Goal: Information Seeking & Learning: Find specific fact

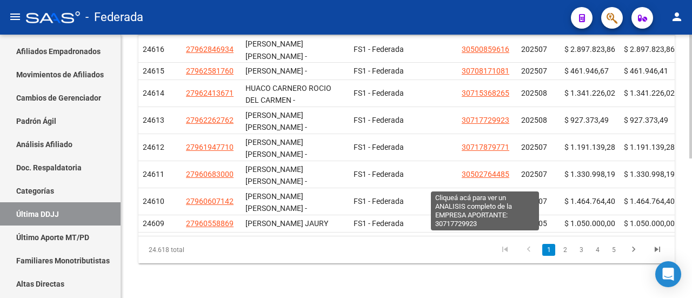
scroll to position [296, 0]
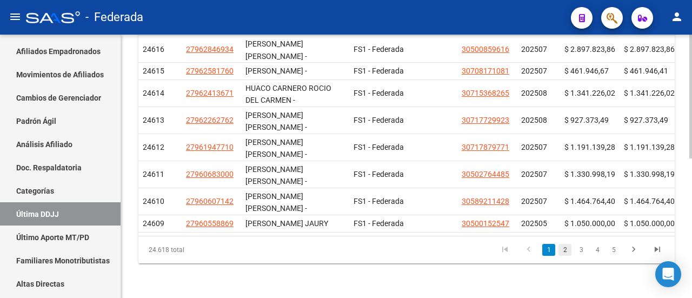
click at [566, 249] on link "2" at bounding box center [564, 250] width 13 height 12
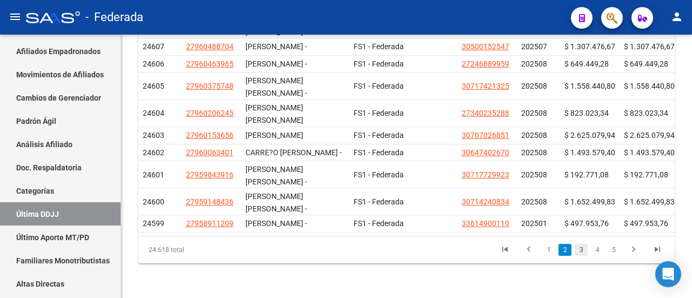
click at [580, 250] on link "3" at bounding box center [580, 250] width 13 height 12
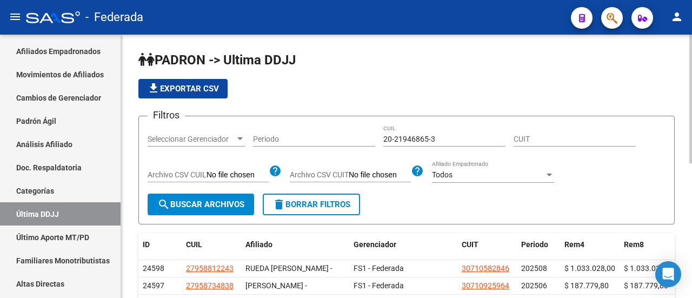
scroll to position [0, 0]
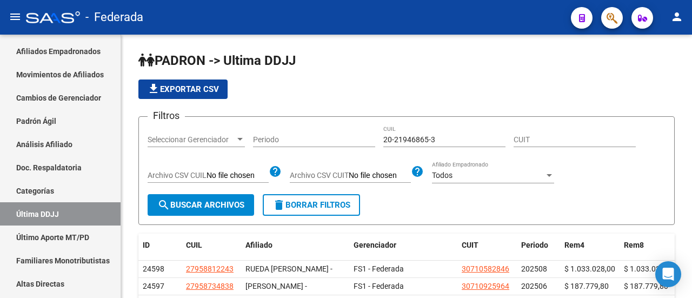
click at [610, 20] on icon "button" at bounding box center [611, 18] width 11 height 12
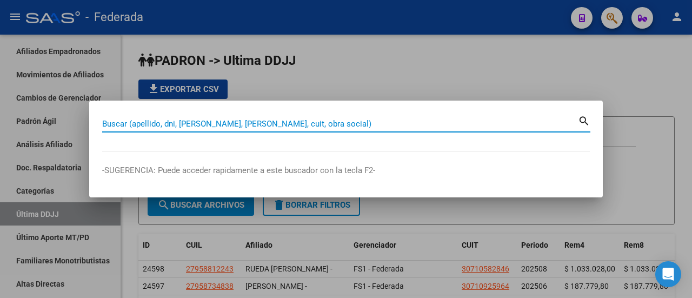
paste input "27-27185300-4"
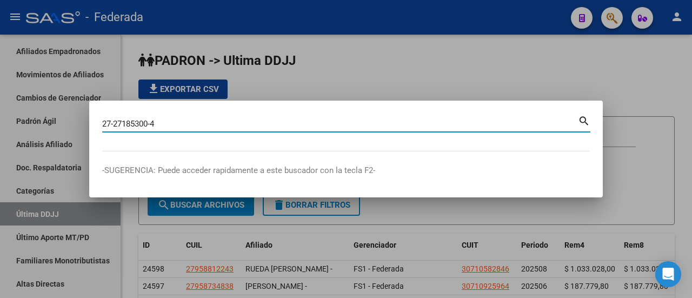
type input "27271853004"
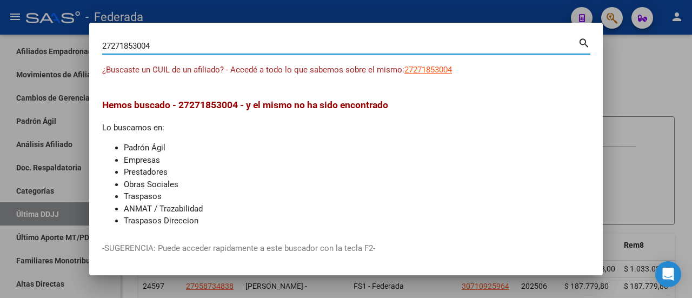
click at [618, 61] on div at bounding box center [346, 149] width 692 height 298
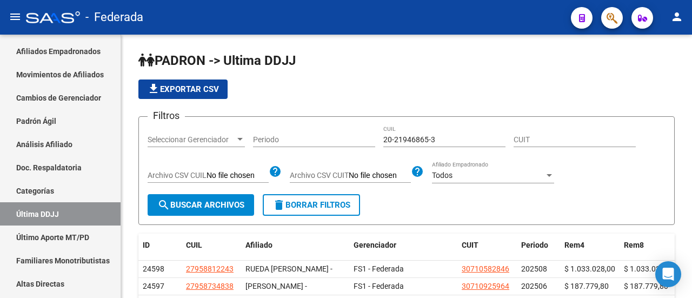
click at [605, 24] on button "button" at bounding box center [612, 18] width 22 height 22
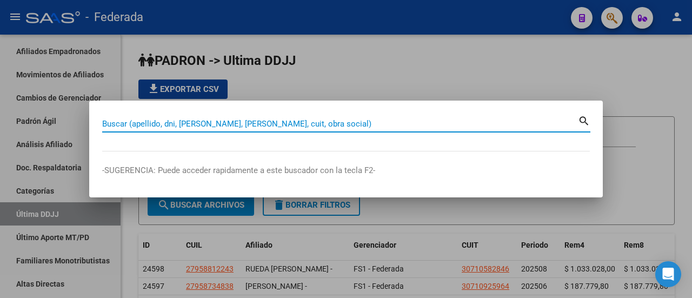
paste input "20-29552597-6"
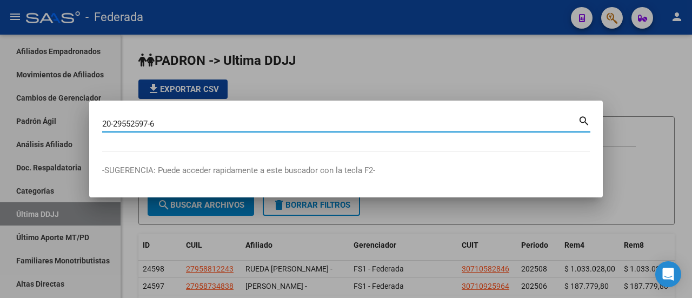
type input "20295525976"
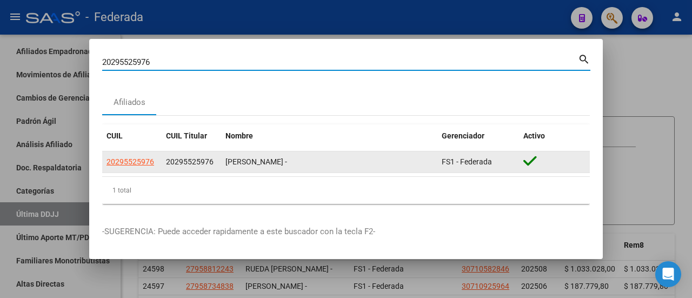
click at [139, 166] on app-link-go-to "20295525976" at bounding box center [130, 162] width 48 height 12
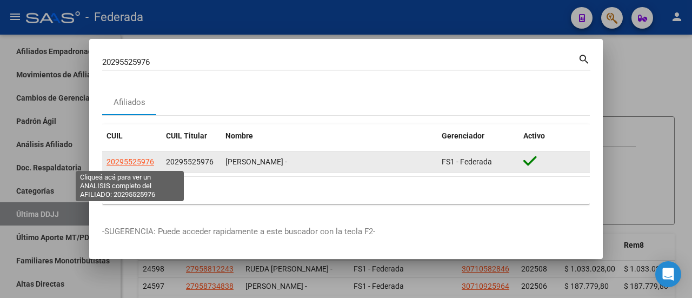
click at [137, 164] on span "20295525976" at bounding box center [130, 161] width 48 height 9
type textarea "20295525976"
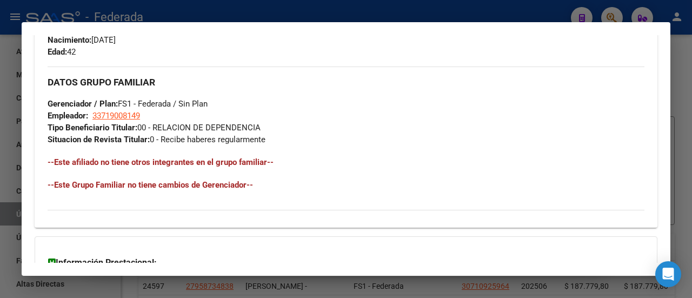
scroll to position [486, 0]
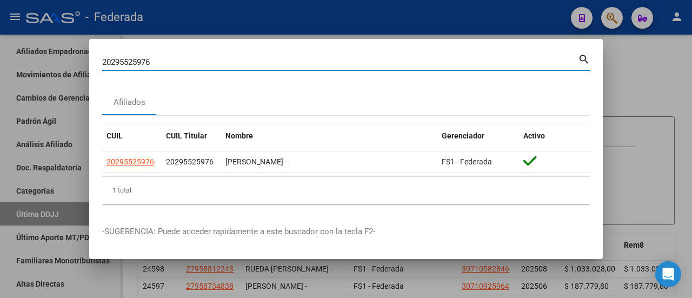
drag, startPoint x: 257, startPoint y: 64, endPoint x: 94, endPoint y: 66, distance: 163.2
click at [94, 66] on mat-dialog-content "20295525976 Buscar (apellido, dni, cuil, [PERSON_NAME], cuit, obra social) sear…" at bounding box center [345, 132] width 513 height 161
paste input "7-32751915-3"
type input "27327519153"
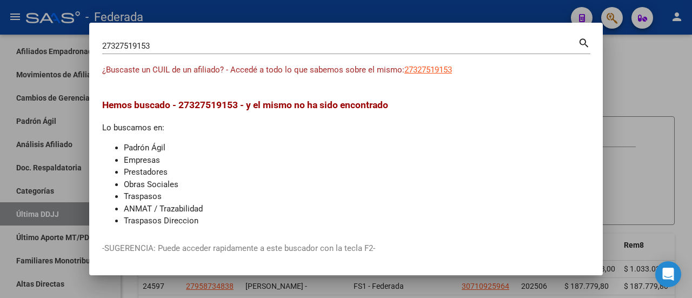
click at [620, 101] on div at bounding box center [346, 149] width 692 height 298
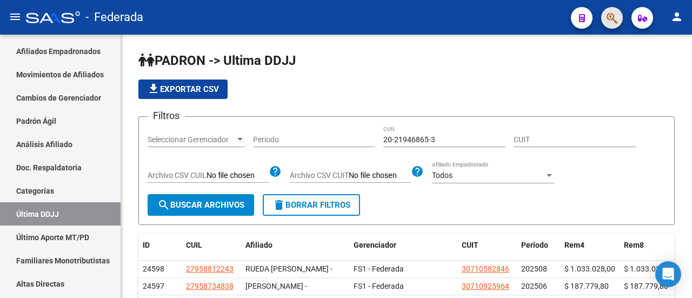
click at [607, 9] on span "button" at bounding box center [611, 18] width 11 height 22
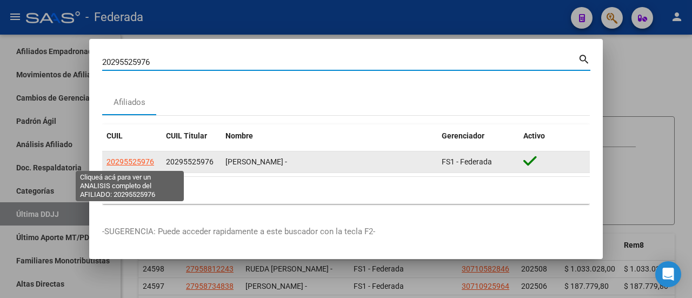
click at [122, 160] on span "20295525976" at bounding box center [130, 161] width 48 height 9
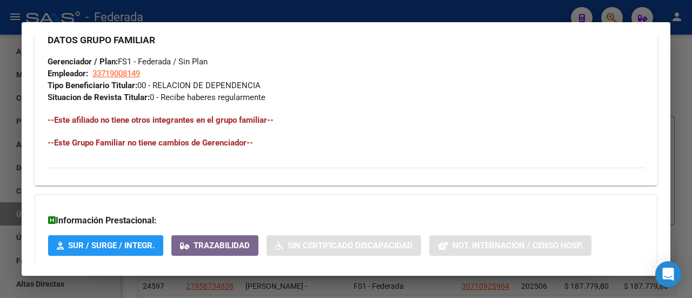
scroll to position [569, 0]
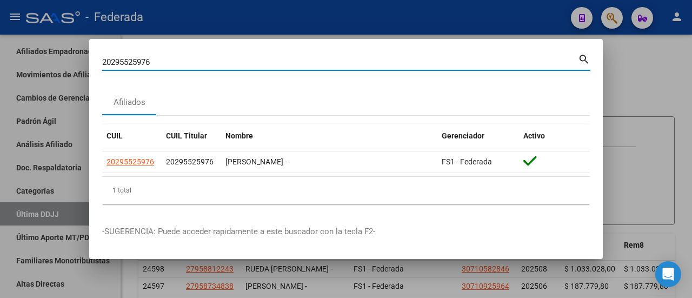
drag, startPoint x: 159, startPoint y: 63, endPoint x: 29, endPoint y: 63, distance: 130.8
click at [29, 63] on div "20295525976 Buscar (apellido, dni, cuil, nro traspaso, cuit, obra social) searc…" at bounding box center [346, 149] width 692 height 298
paste input "7-34828998-0"
type input "27348289980"
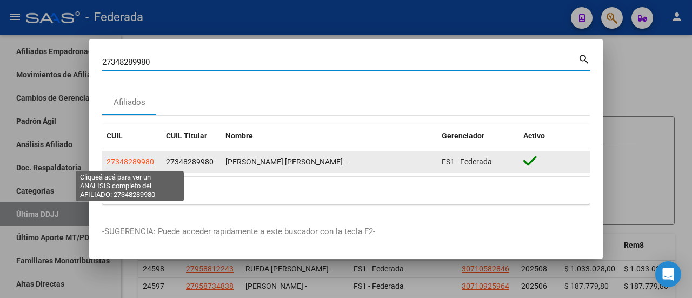
click at [130, 164] on span "27348289980" at bounding box center [130, 161] width 48 height 9
type textarea "27348289980"
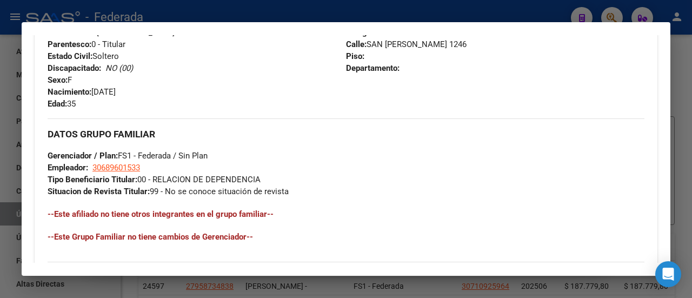
scroll to position [432, 0]
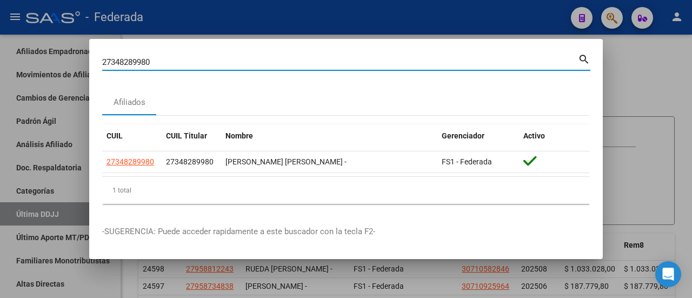
drag, startPoint x: 179, startPoint y: 62, endPoint x: 46, endPoint y: 65, distance: 133.5
click at [46, 65] on div "27348289980 Buscar (apellido, dni, cuil, nro traspaso, cuit, obra social) searc…" at bounding box center [346, 149] width 692 height 298
paste input "-36832704-8"
type input "27368327048"
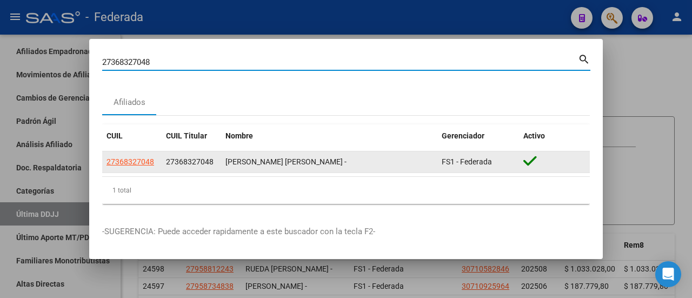
click at [139, 165] on span "27368327048" at bounding box center [130, 161] width 48 height 9
type textarea "27368327048"
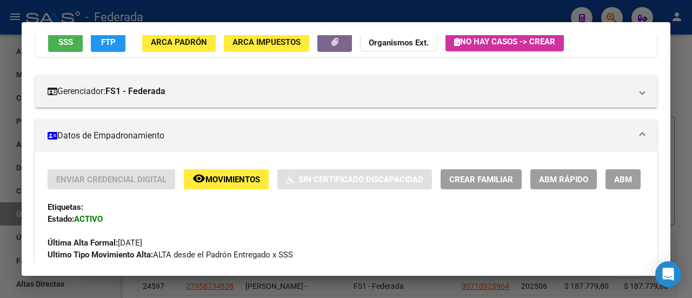
scroll to position [0, 0]
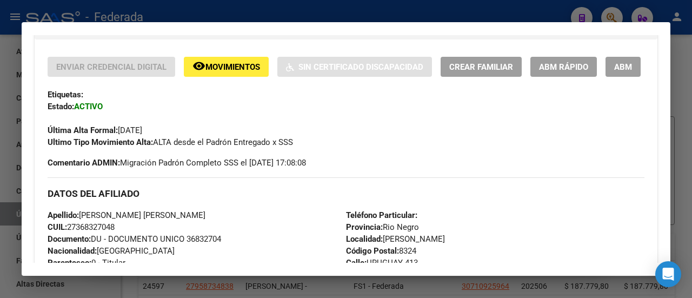
click at [430, 169] on div "Enviar Credencial Digital remove_red_eye Movimientos Sin Certificado Discapacid…" at bounding box center [346, 113] width 597 height 112
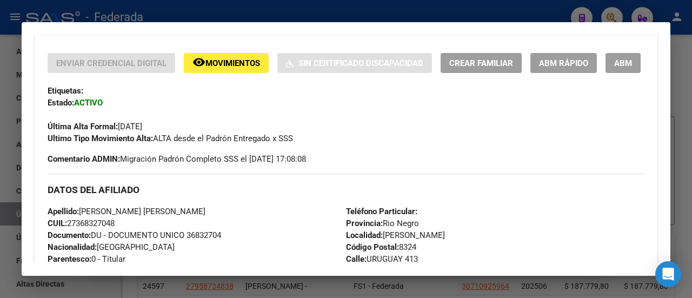
scroll to position [108, 0]
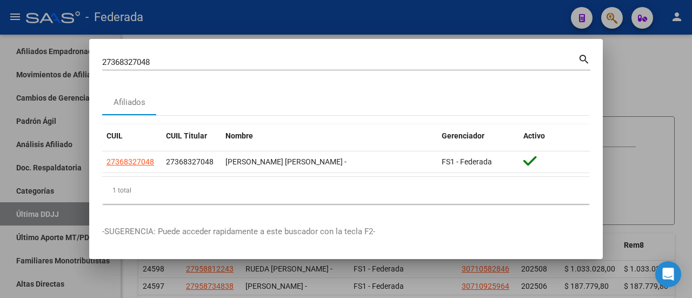
click at [417, 91] on div "Afiliados" at bounding box center [345, 102] width 487 height 26
click at [391, 186] on div "1 total" at bounding box center [345, 190] width 487 height 27
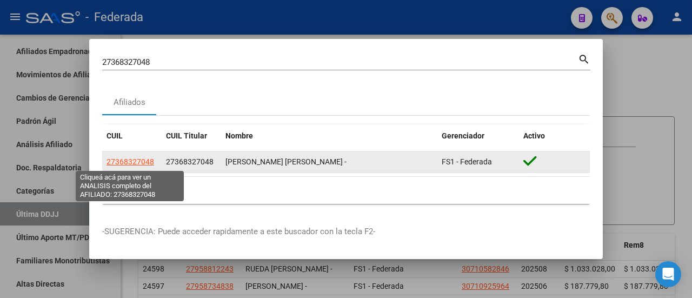
click at [129, 164] on span "27368327048" at bounding box center [130, 161] width 48 height 9
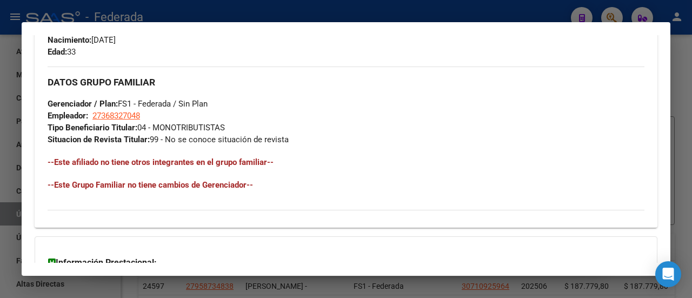
scroll to position [594, 0]
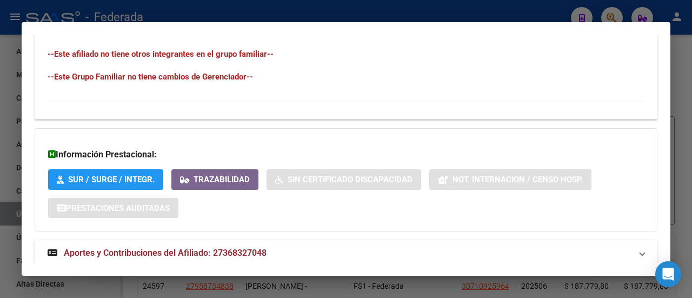
click at [201, 60] on h4 "--Este afiliado no tiene otros integrantes en el grupo familiar--" at bounding box center [346, 54] width 597 height 12
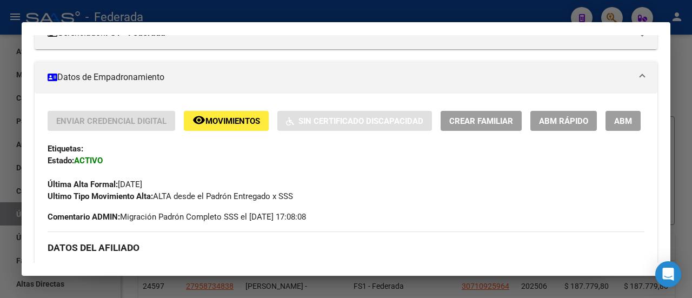
scroll to position [162, 0]
click at [486, 125] on span "Crear Familiar" at bounding box center [481, 122] width 64 height 10
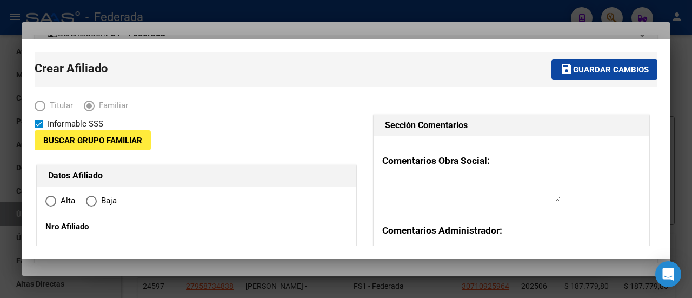
type input "27-36832704-8"
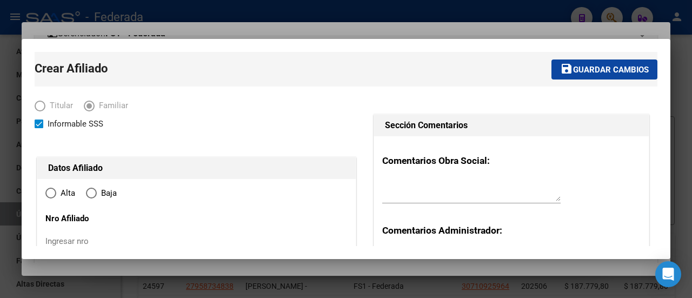
type input "[PERSON_NAME]"
type input "8324"
type input "[GEOGRAPHIC_DATA]"
type input "413"
radio input "true"
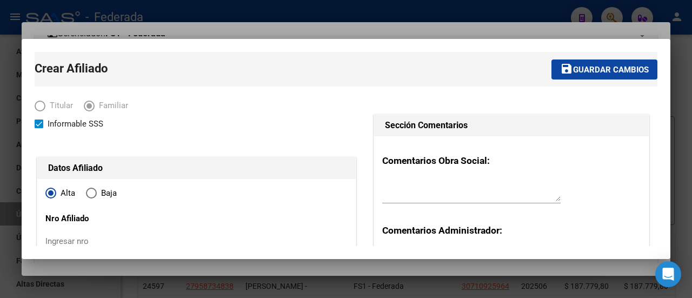
type input "27-36832704-8"
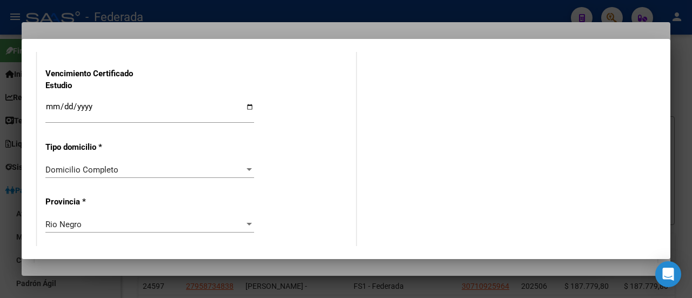
scroll to position [925, 0]
click at [328, 22] on div at bounding box center [346, 149] width 692 height 298
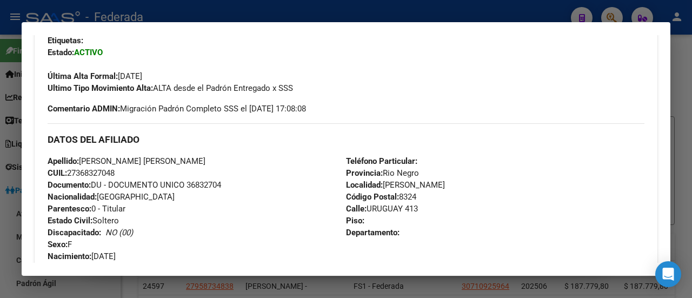
scroll to position [108, 0]
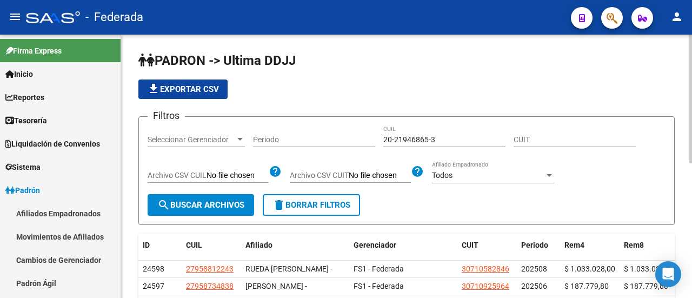
click at [440, 83] on div "file_download Exportar CSV" at bounding box center [406, 88] width 536 height 19
drag, startPoint x: 480, startPoint y: 218, endPoint x: 465, endPoint y: 200, distance: 23.4
click at [480, 218] on form "Filtros Seleccionar Gerenciador Seleccionar Gerenciador Periodo 20-21946865-3 C…" at bounding box center [406, 170] width 536 height 109
drag, startPoint x: 382, startPoint y: 137, endPoint x: 471, endPoint y: 137, distance: 88.6
click at [471, 137] on div "Filtros Seleccionar Gerenciador Seleccionar Gerenciador Periodo 20-21946865-3 C…" at bounding box center [407, 159] width 518 height 69
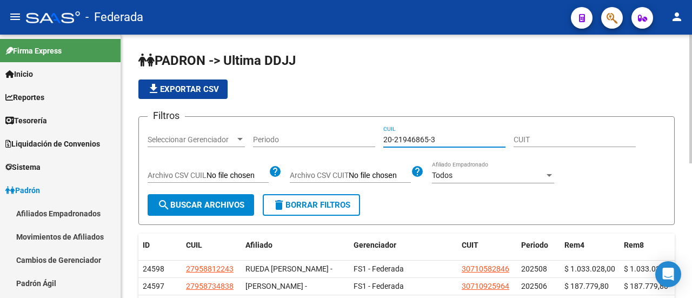
drag, startPoint x: 449, startPoint y: 139, endPoint x: 327, endPoint y: 138, distance: 121.6
click at [327, 138] on div "Filtros Seleccionar Gerenciador Seleccionar Gerenciador Periodo 20-21946865-3 C…" at bounding box center [407, 159] width 518 height 69
type input "27296906498"
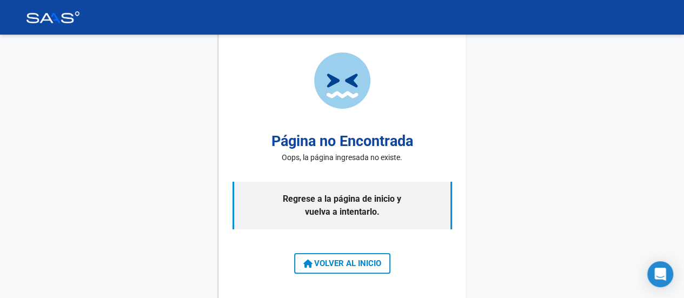
click at [366, 263] on span "VOLVER AL INICIO" at bounding box center [342, 263] width 78 height 10
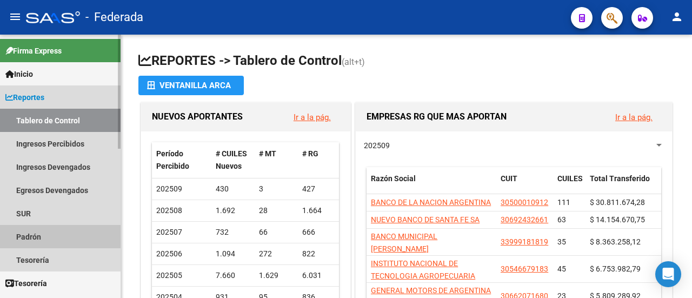
click at [37, 234] on link "Padrón" at bounding box center [60, 236] width 121 height 23
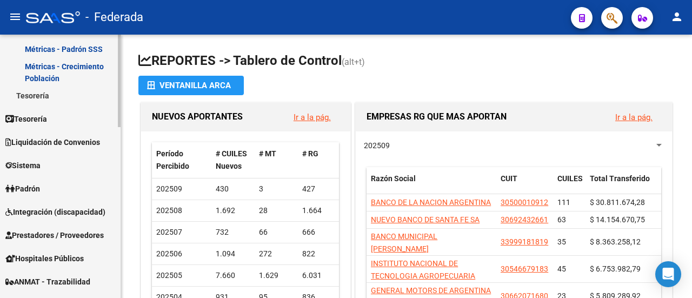
scroll to position [324, 0]
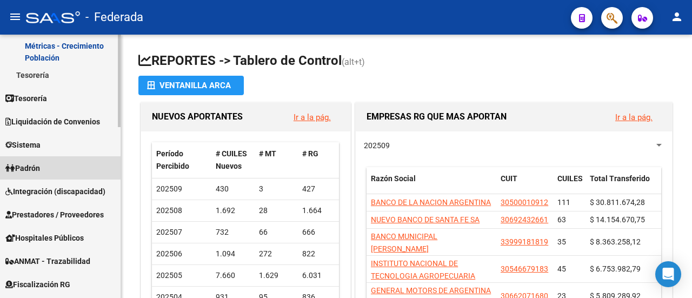
click at [63, 165] on link "Padrón" at bounding box center [60, 167] width 121 height 23
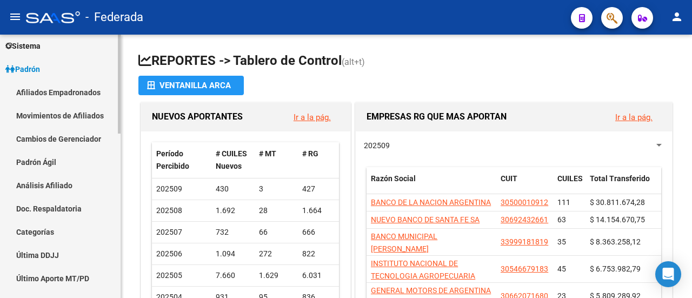
scroll to position [108, 0]
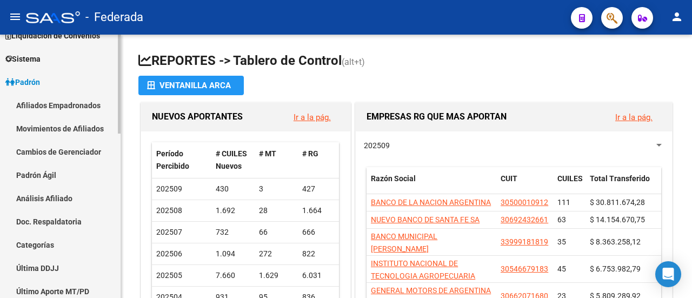
click at [67, 128] on link "Movimientos de Afiliados" at bounding box center [60, 128] width 121 height 23
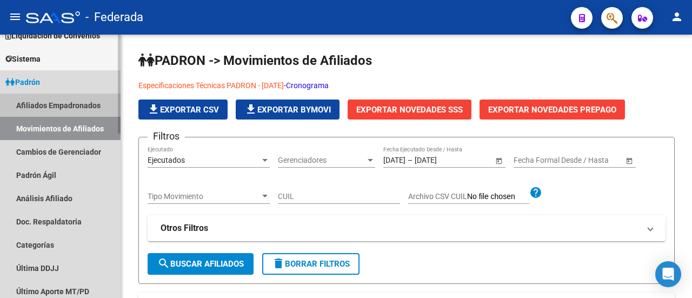
click at [69, 109] on link "Afiliados Empadronados" at bounding box center [60, 104] width 121 height 23
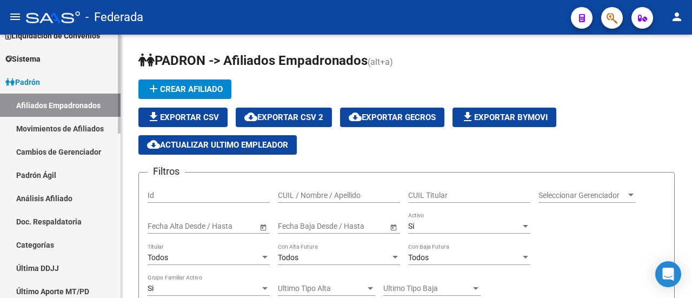
click at [57, 132] on link "Movimientos de Afiliados" at bounding box center [60, 128] width 121 height 23
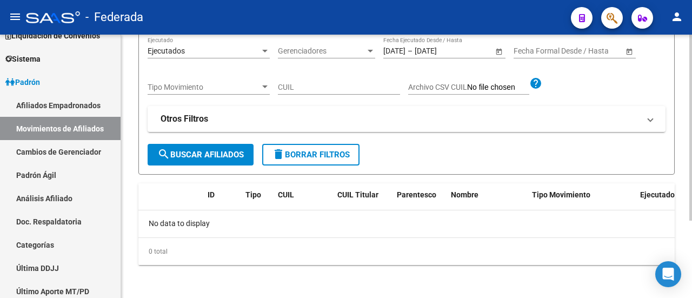
scroll to position [55, 0]
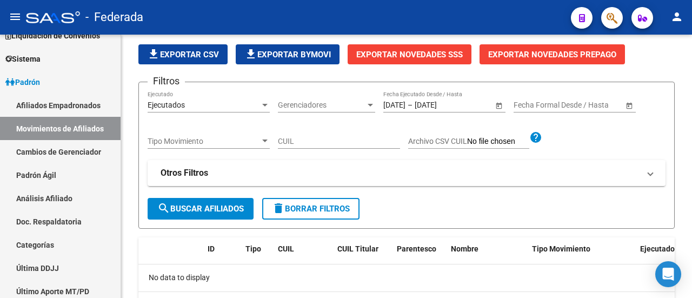
click at [611, 25] on span "button" at bounding box center [611, 18] width 11 height 22
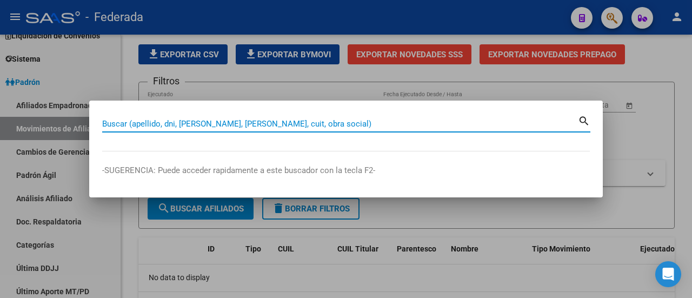
click at [280, 119] on input "Buscar (apellido, dni, [PERSON_NAME], [PERSON_NAME], cuit, obra social)" at bounding box center [340, 124] width 476 height 10
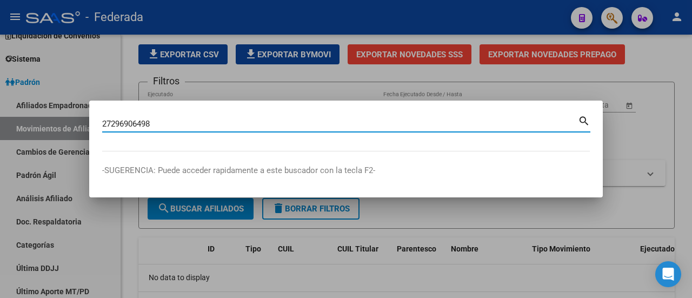
type input "27296906498"
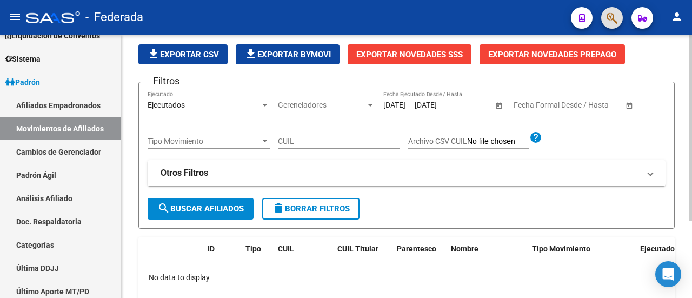
click at [463, 204] on form "Filtros Ejecutados Ejecutado Gerenciadores Gerenciadores [DATE] [DATE] – [DATE]…" at bounding box center [406, 155] width 536 height 146
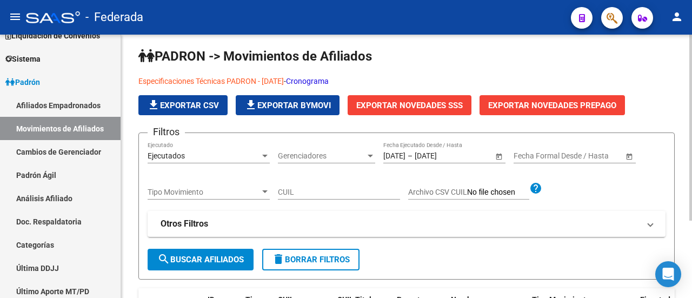
scroll to position [0, 0]
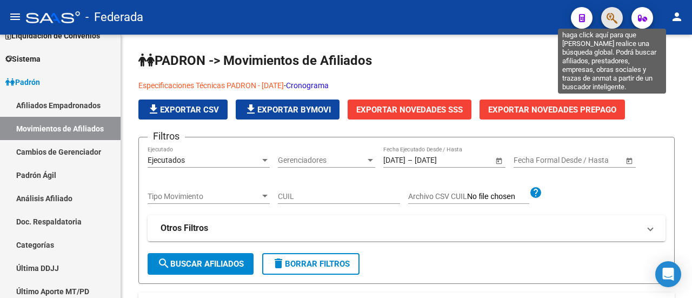
click at [617, 15] on icon "button" at bounding box center [611, 18] width 11 height 12
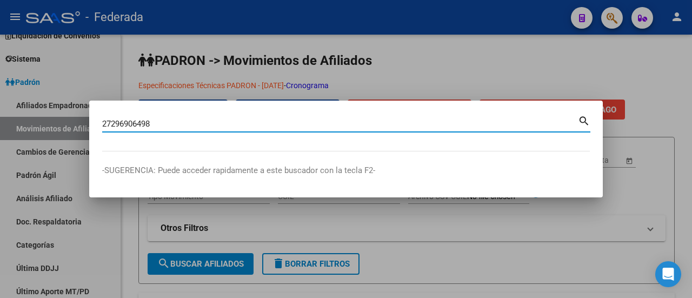
type input "27296906498"
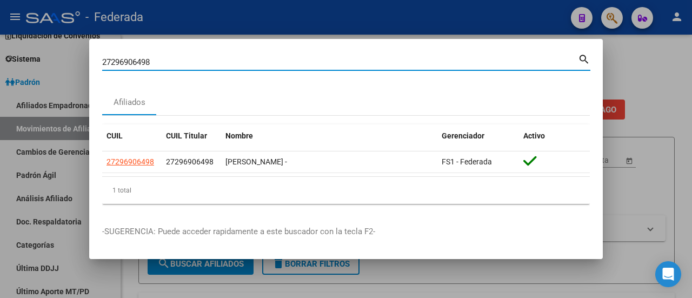
drag, startPoint x: 164, startPoint y: 61, endPoint x: 1, endPoint y: 72, distance: 163.6
click at [1, 72] on div "27296906498 Buscar (apellido, dni, cuil, nro traspaso, cuit, obra social) searc…" at bounding box center [346, 149] width 692 height 298
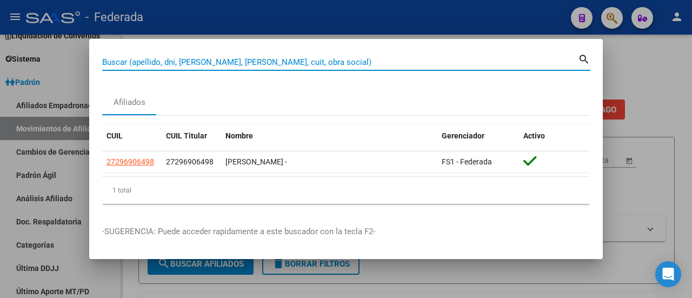
click at [244, 64] on input "Buscar (apellido, dni, [PERSON_NAME], [PERSON_NAME], cuit, obra social)" at bounding box center [340, 62] width 476 height 10
paste input "20-30960438-6"
type input "20309604386"
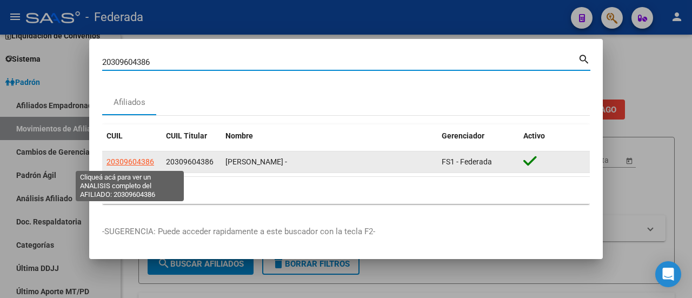
click at [134, 159] on span "20309604386" at bounding box center [130, 161] width 48 height 9
type textarea "20309604386"
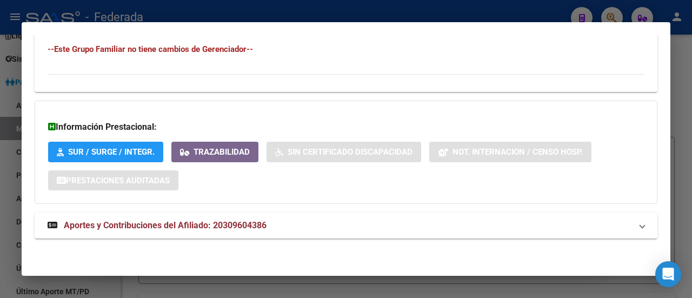
scroll to position [648, 0]
click at [179, 230] on span "Aportes y Contribuciones del Afiliado: 20309604386" at bounding box center [165, 225] width 203 height 10
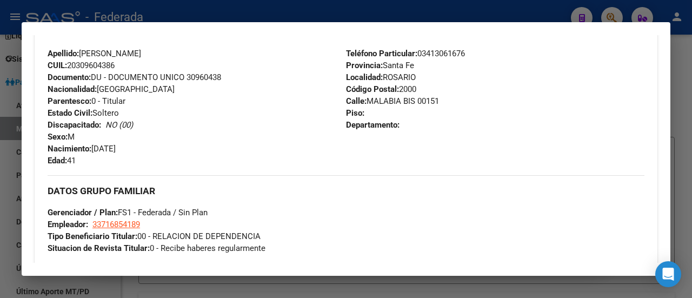
scroll to position [303, 0]
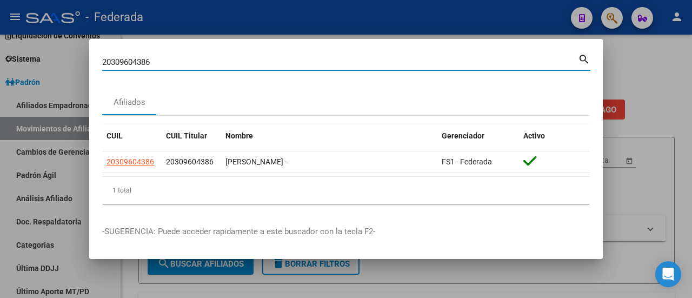
drag, startPoint x: 184, startPoint y: 62, endPoint x: 71, endPoint y: 70, distance: 112.7
click at [71, 70] on div "20309604386 Buscar (apellido, dni, cuil, nro traspaso, cuit, obra social) searc…" at bounding box center [346, 149] width 692 height 298
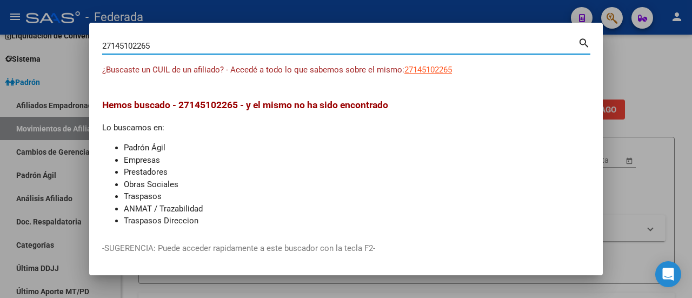
drag, startPoint x: 172, startPoint y: 44, endPoint x: 45, endPoint y: 44, distance: 126.5
click at [45, 44] on div "27145102265 Buscar (apellido, dni, cuil, nro traspaso, cuit, obra social) searc…" at bounding box center [346, 149] width 692 height 298
type input "27145102265"
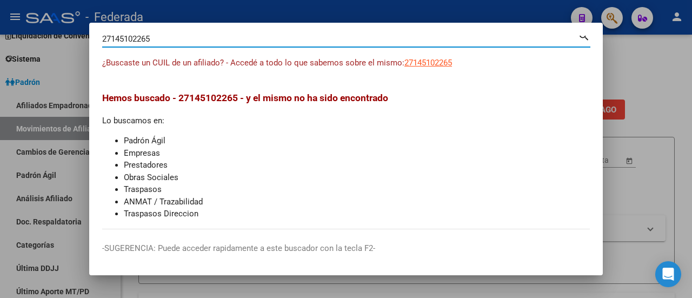
scroll to position [15, 0]
click at [632, 88] on div at bounding box center [346, 149] width 692 height 298
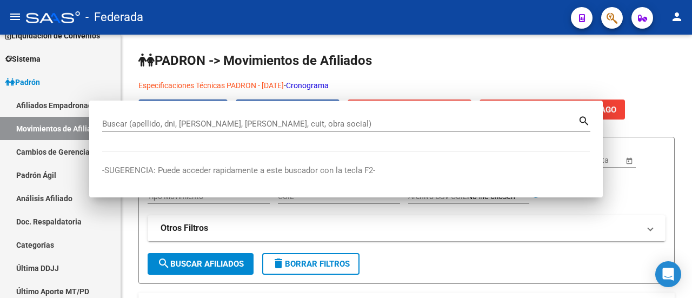
scroll to position [0, 0]
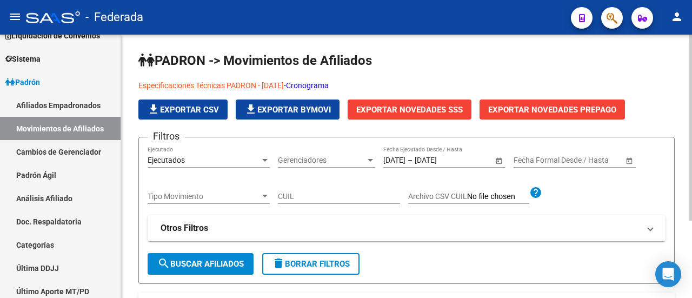
click at [384, 266] on form "Filtros Ejecutados Ejecutado Gerenciadores Gerenciadores [DATE] [DATE] – [DATE]…" at bounding box center [406, 210] width 536 height 146
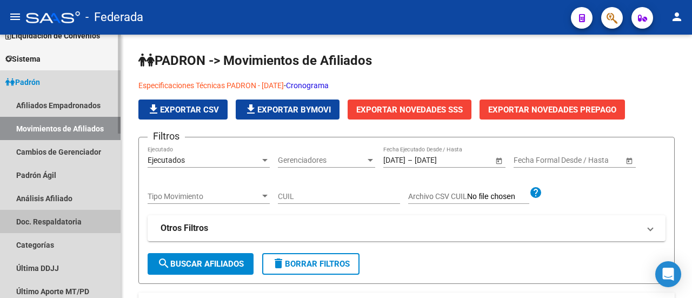
click at [75, 224] on link "Doc. Respaldatoria" at bounding box center [60, 221] width 121 height 23
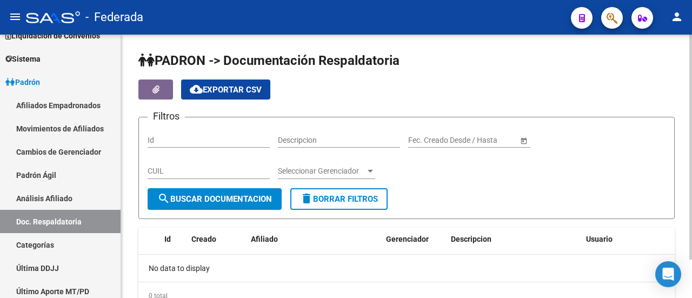
scroll to position [45, 0]
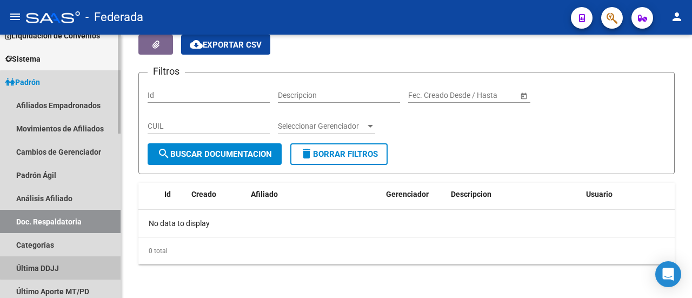
click at [90, 265] on link "Última DDJJ" at bounding box center [60, 267] width 121 height 23
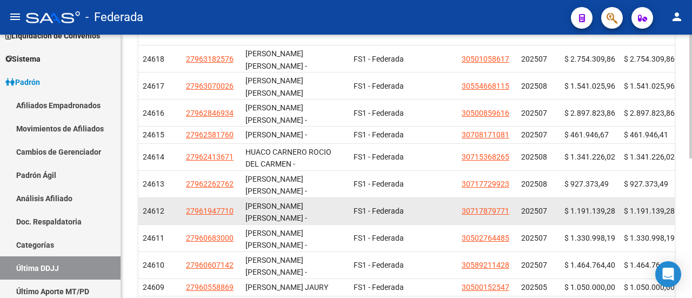
scroll to position [296, 0]
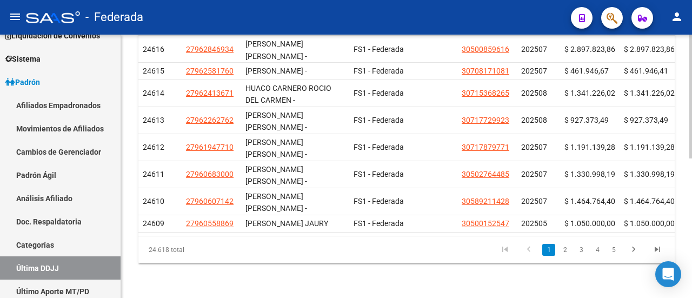
click at [658, 251] on icon "go to last page" at bounding box center [657, 250] width 14 height 13
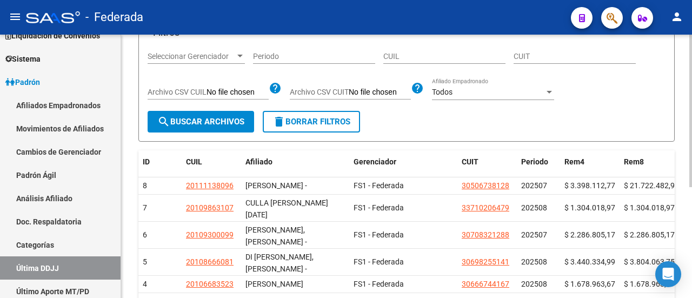
scroll to position [29, 0]
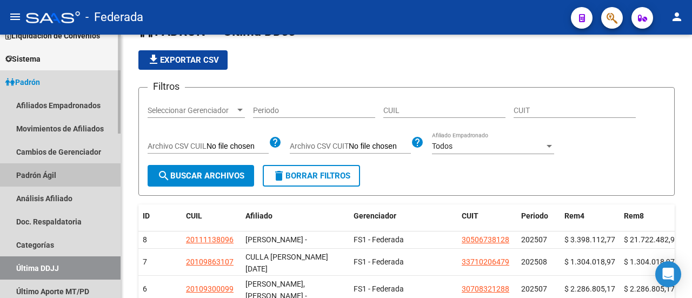
click at [62, 177] on link "Padrón Ágil" at bounding box center [60, 174] width 121 height 23
